Goal: Find specific fact

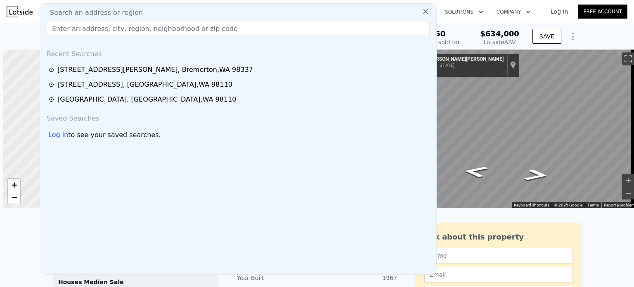
scroll to position [0, 3]
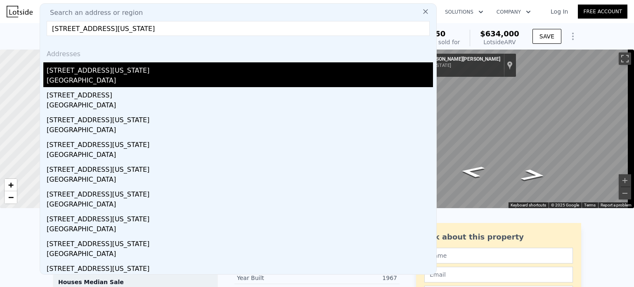
type input "[STREET_ADDRESS][US_STATE]"
click at [131, 77] on div "[GEOGRAPHIC_DATA]" at bounding box center [240, 82] width 386 height 12
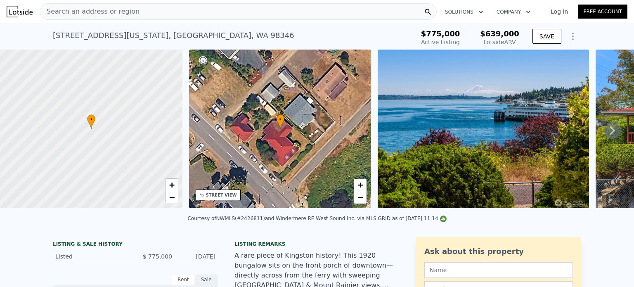
click at [174, 16] on div "Search an address or region" at bounding box center [238, 11] width 397 height 17
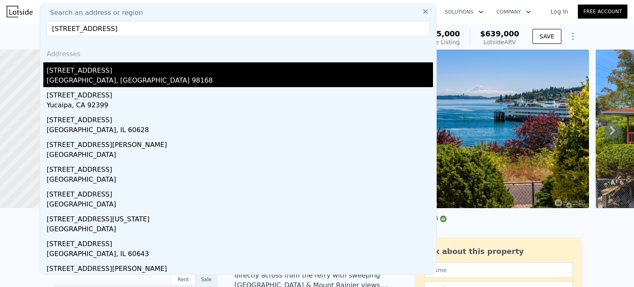
type input "[STREET_ADDRESS]"
click at [113, 80] on div "[GEOGRAPHIC_DATA], [GEOGRAPHIC_DATA] 98168" at bounding box center [240, 82] width 386 height 12
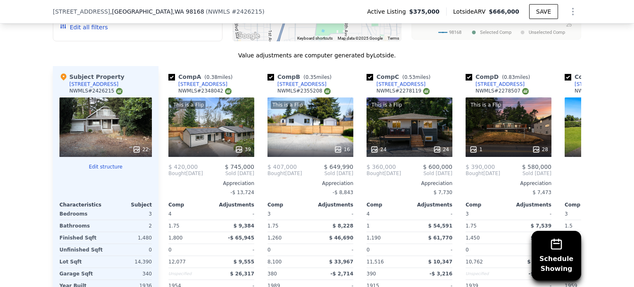
scroll to position [857, 0]
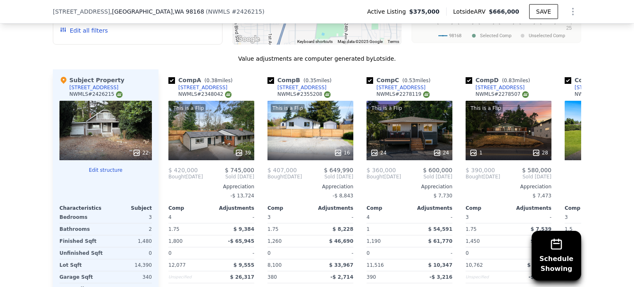
click at [89, 97] on div "NWMLS # 2426215" at bounding box center [95, 94] width 53 height 7
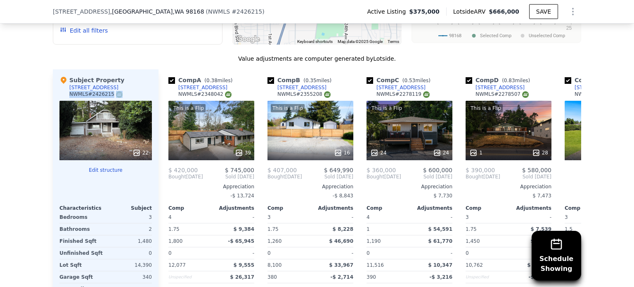
click at [89, 97] on div "NWMLS # 2426215" at bounding box center [95, 94] width 53 height 7
drag, startPoint x: 104, startPoint y: 99, endPoint x: 87, endPoint y: 98, distance: 16.9
click at [87, 98] on div "NWMLS # 2426215" at bounding box center [95, 94] width 53 height 7
copy div "2426215"
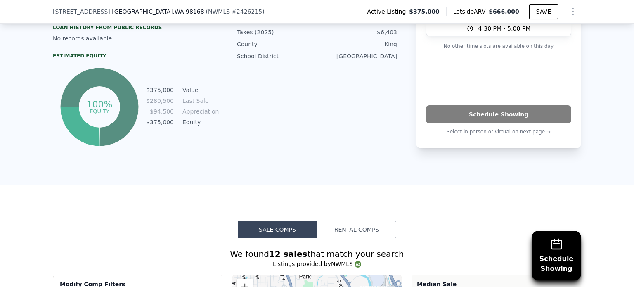
scroll to position [298, 0]
